Goal: Check status

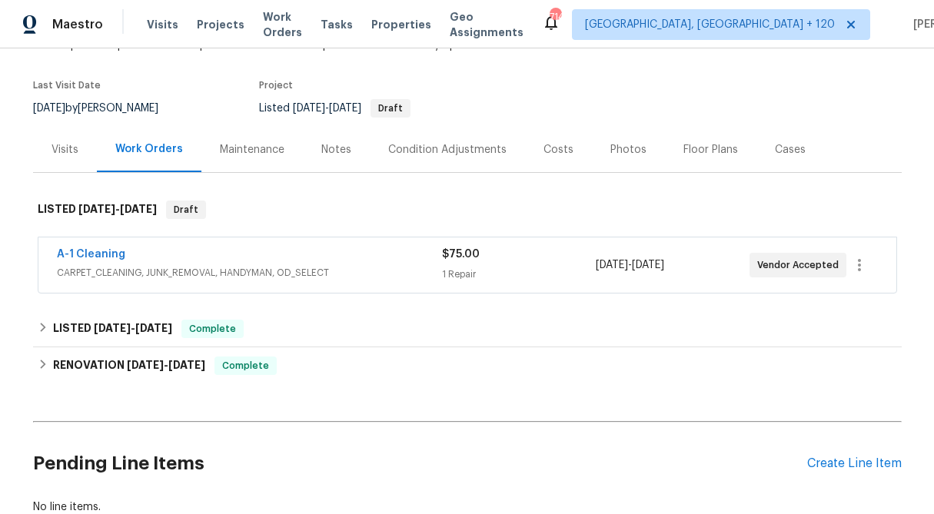
scroll to position [124, 0]
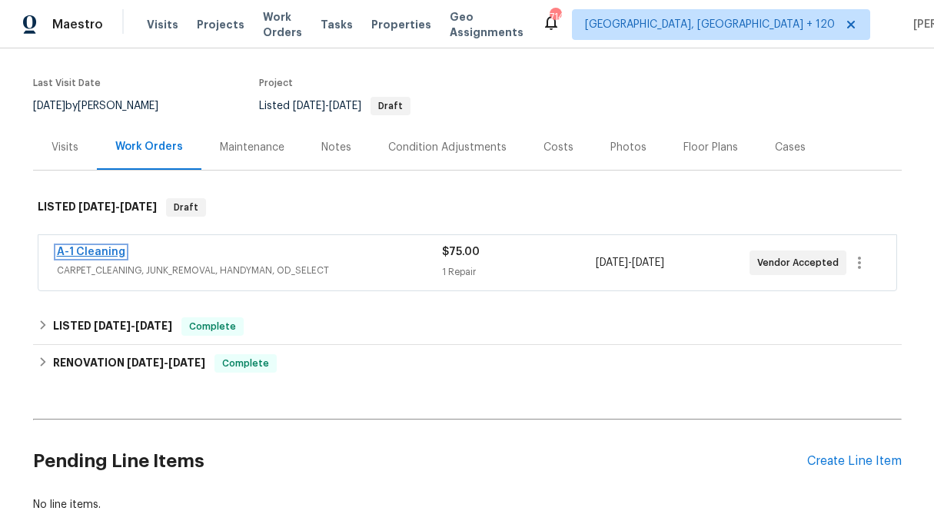
click at [102, 247] on link "A-1 Cleaning" at bounding box center [91, 252] width 68 height 11
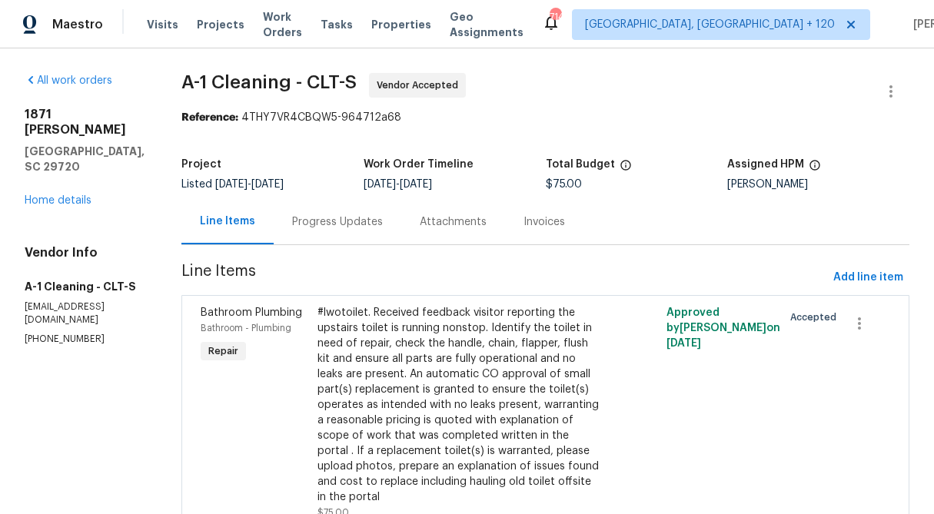
click at [344, 214] on div "Progress Updates" at bounding box center [338, 221] width 128 height 45
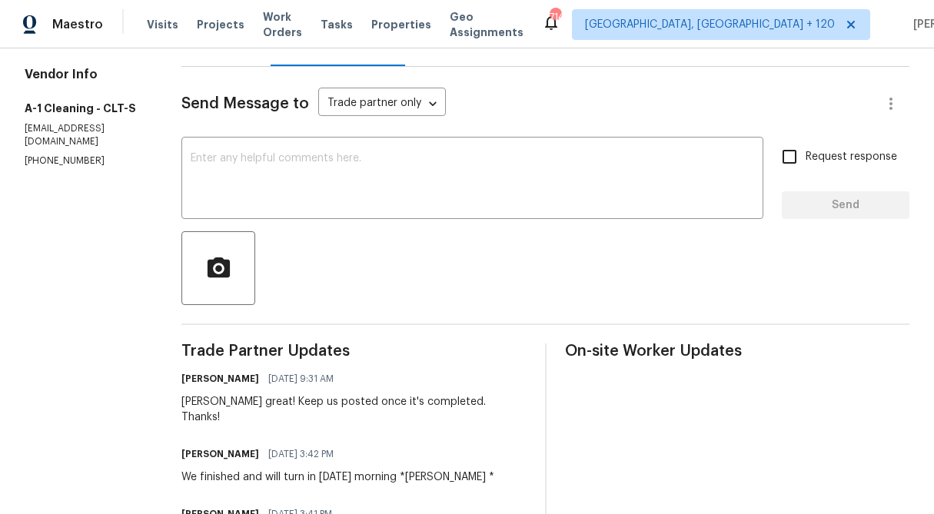
scroll to position [47, 0]
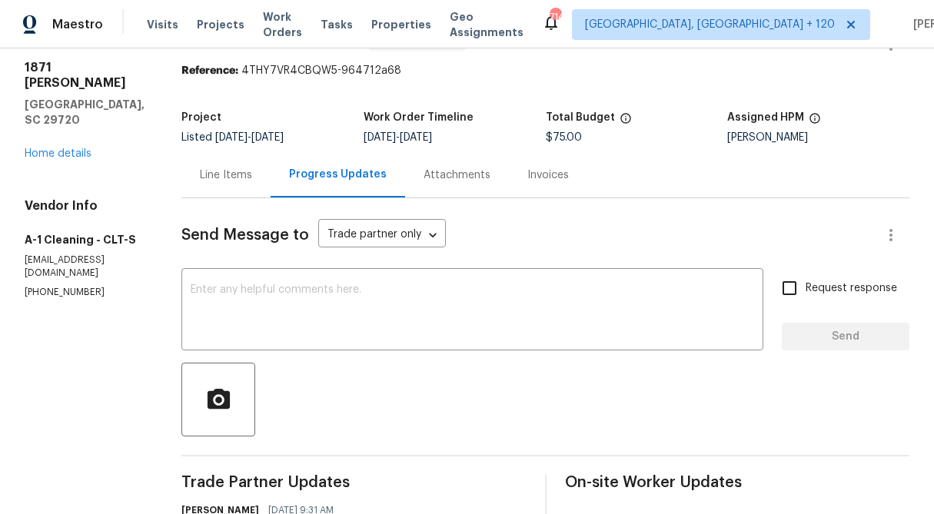
click at [236, 150] on div "Project Listed [DATE] - [DATE] Work Order Timeline [DATE] - [DATE] Total Budget…" at bounding box center [545, 127] width 728 height 49
click at [228, 179] on div "Line Items" at bounding box center [226, 175] width 52 height 15
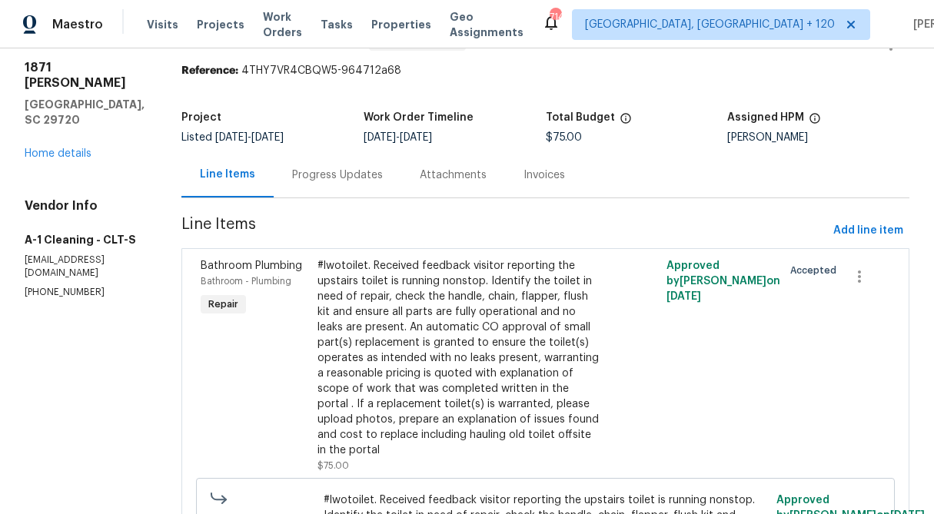
click at [308, 178] on div "Progress Updates" at bounding box center [337, 175] width 91 height 15
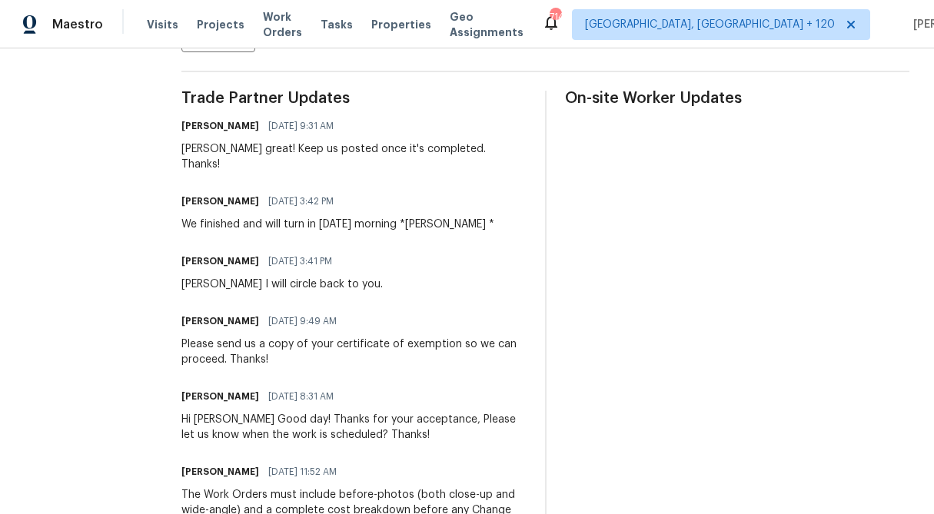
scroll to position [431, 0]
drag, startPoint x: 324, startPoint y: 328, endPoint x: 443, endPoint y: 331, distance: 118.5
click at [443, 338] on div "Please send us a copy of your certificate of exemption so we can proceed. Thank…" at bounding box center [353, 353] width 345 height 31
copy div "certificate of exemption"
click at [513, 338] on div "Please send us a copy of your certificate of exemption so we can proceed. Thank…" at bounding box center [353, 353] width 345 height 31
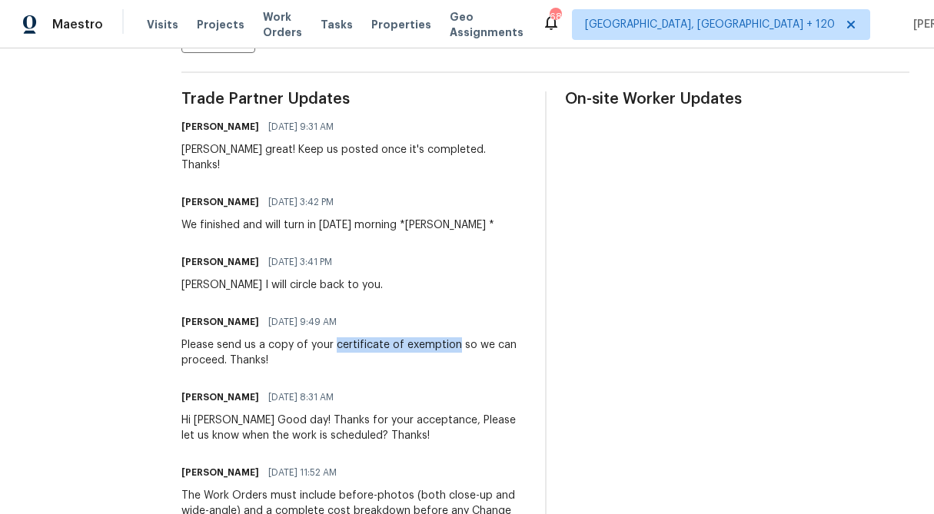
drag, startPoint x: 441, startPoint y: 332, endPoint x: 324, endPoint y: 329, distance: 116.9
click at [324, 338] on div "Please send us a copy of your certificate of exemption so we can proceed. Thank…" at bounding box center [353, 353] width 345 height 31
copy div "certificate of exemption"
